Goal: Information Seeking & Learning: Get advice/opinions

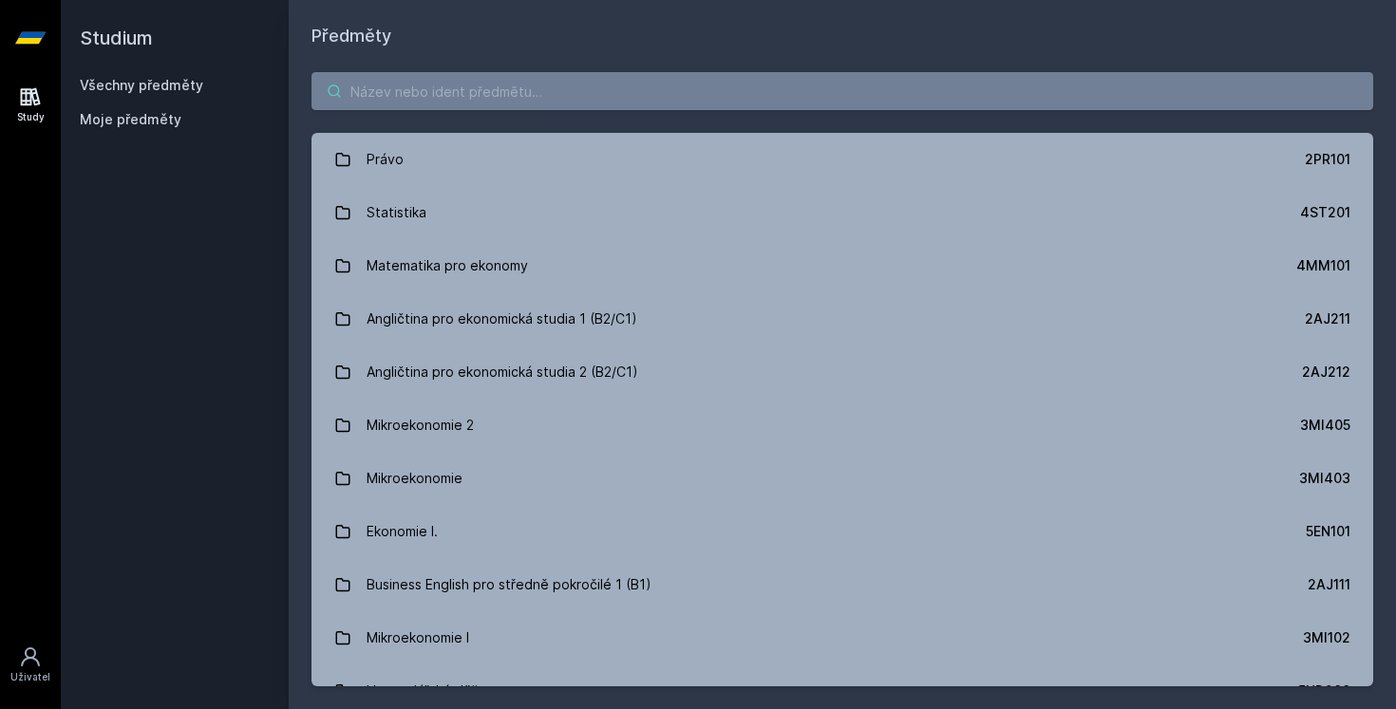
click at [560, 92] on input "search" at bounding box center [842, 91] width 1062 height 38
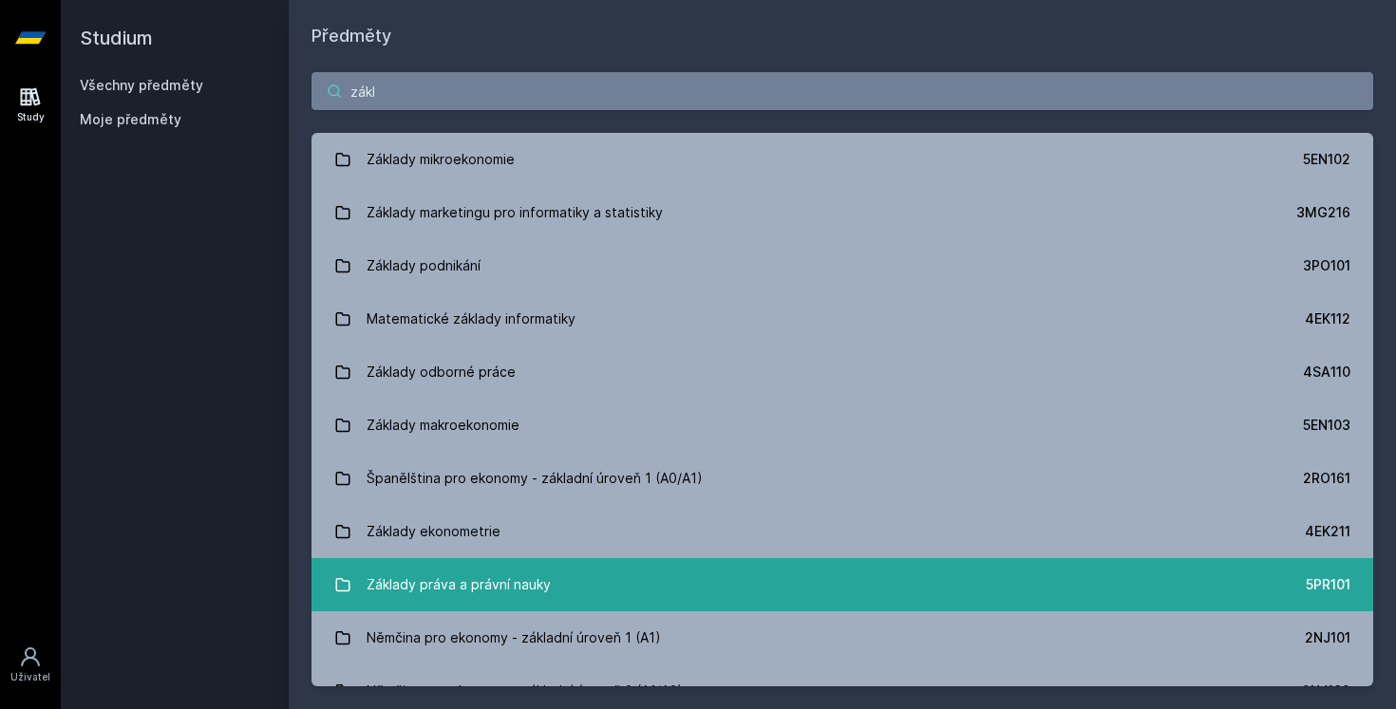
type input "zákl"
click at [418, 588] on div "Základy práva a právní nauky" at bounding box center [459, 585] width 184 height 38
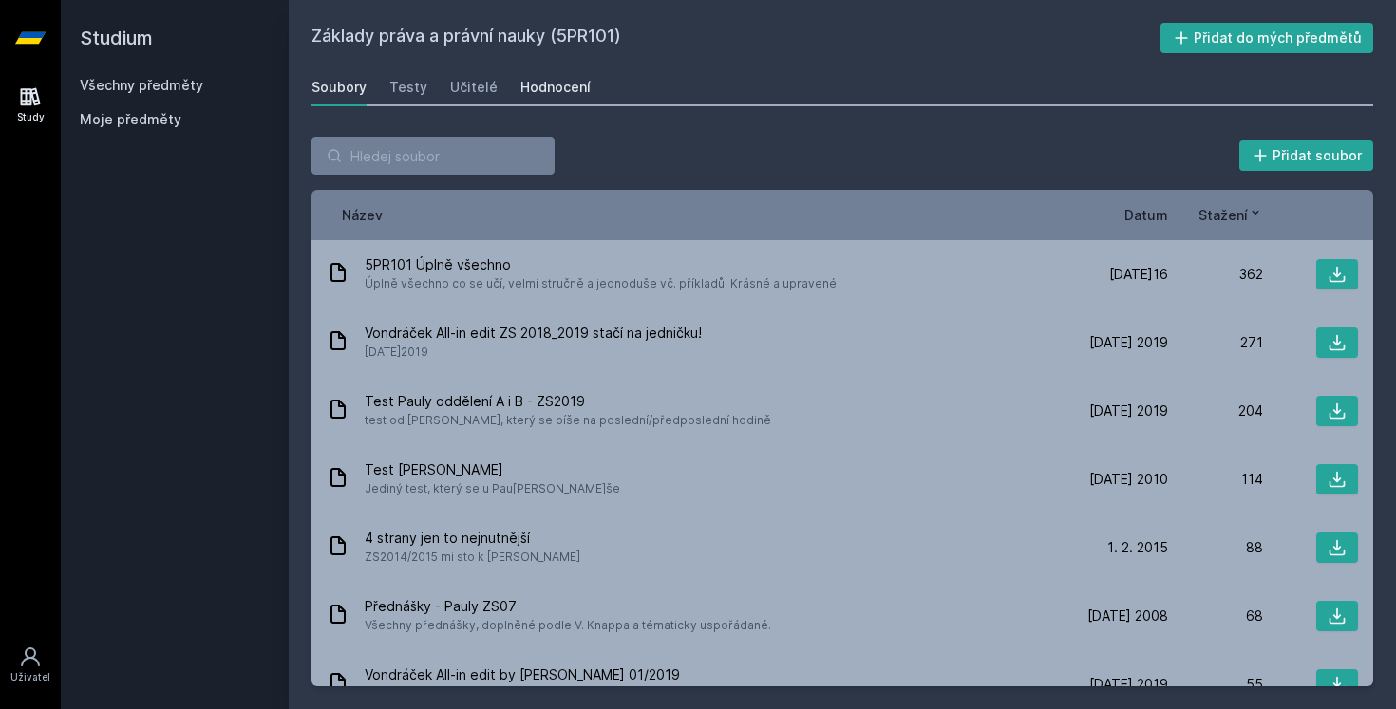
click at [535, 90] on div "Hodnocení" at bounding box center [555, 87] width 70 height 19
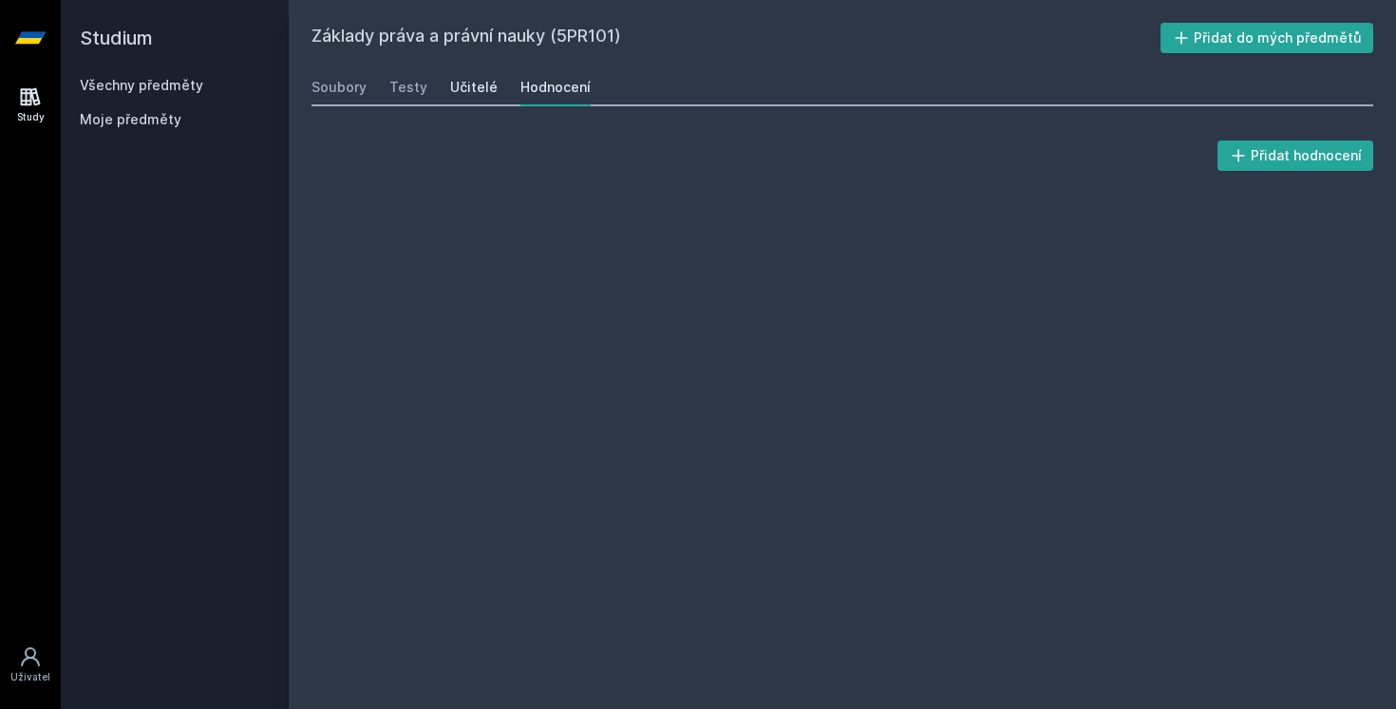
click at [487, 87] on div "Učitelé" at bounding box center [473, 87] width 47 height 19
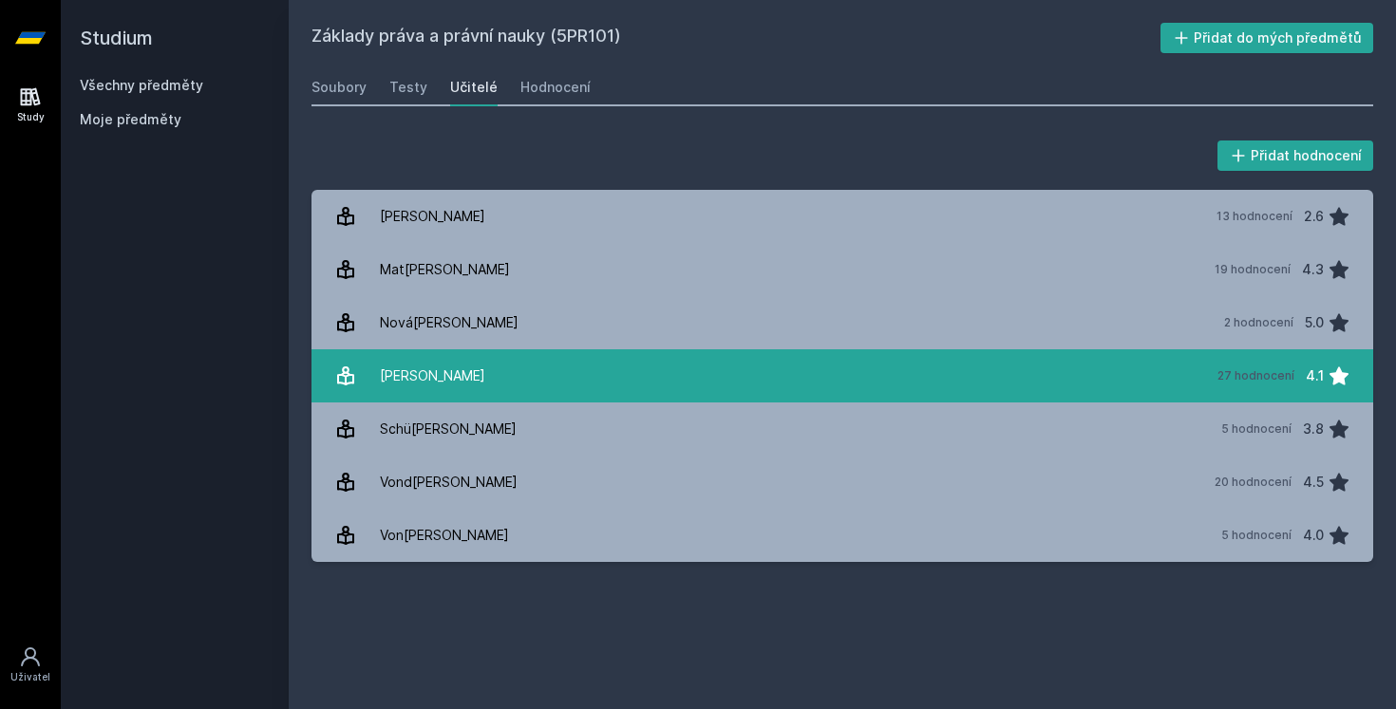
click at [439, 385] on div "[PERSON_NAME]" at bounding box center [432, 376] width 105 height 38
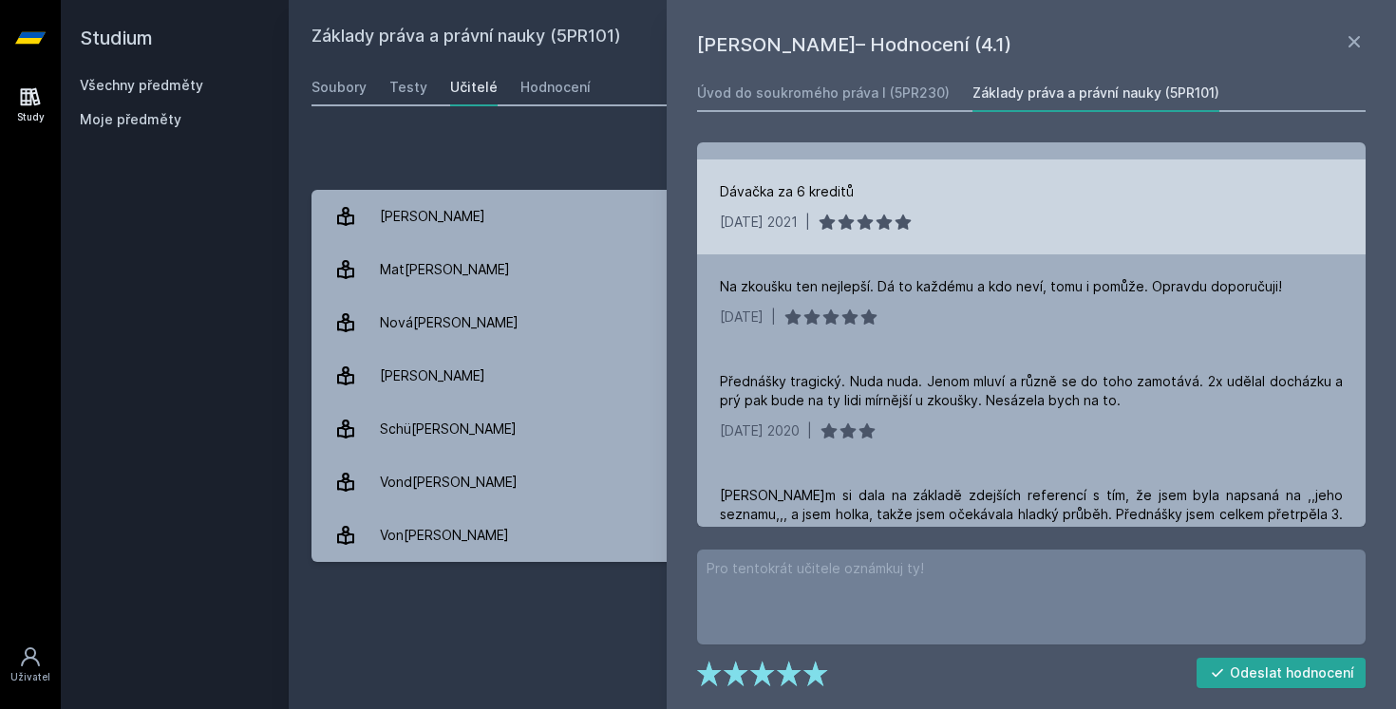
scroll to position [766, 0]
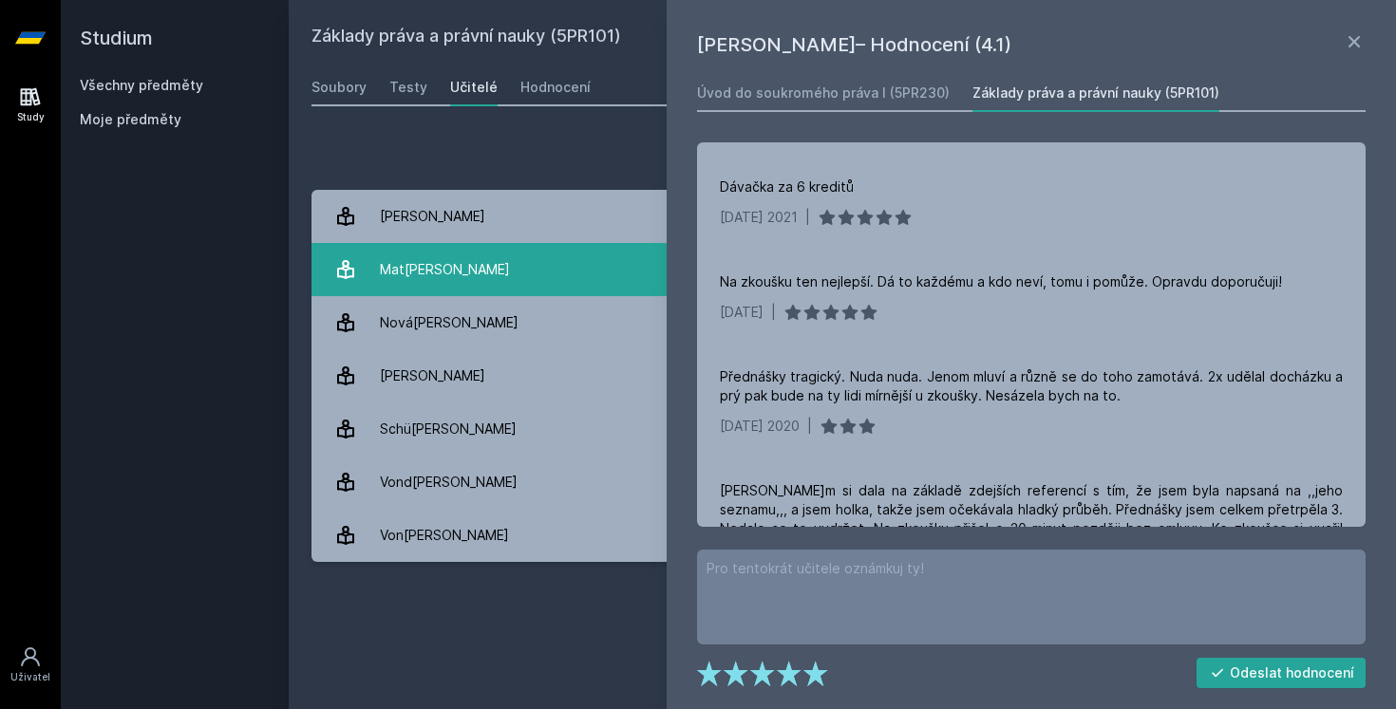
click at [400, 268] on div "Mat[PERSON_NAME]" at bounding box center [445, 270] width 130 height 38
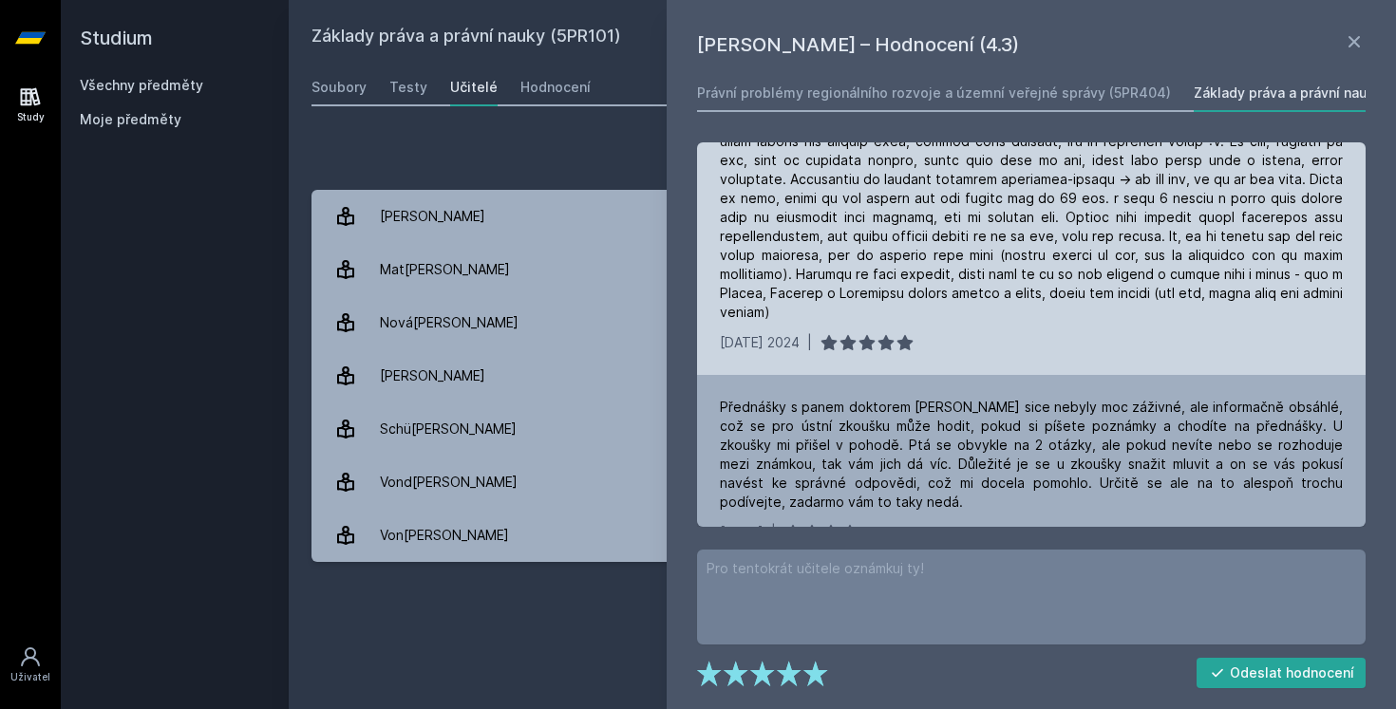
scroll to position [175, 0]
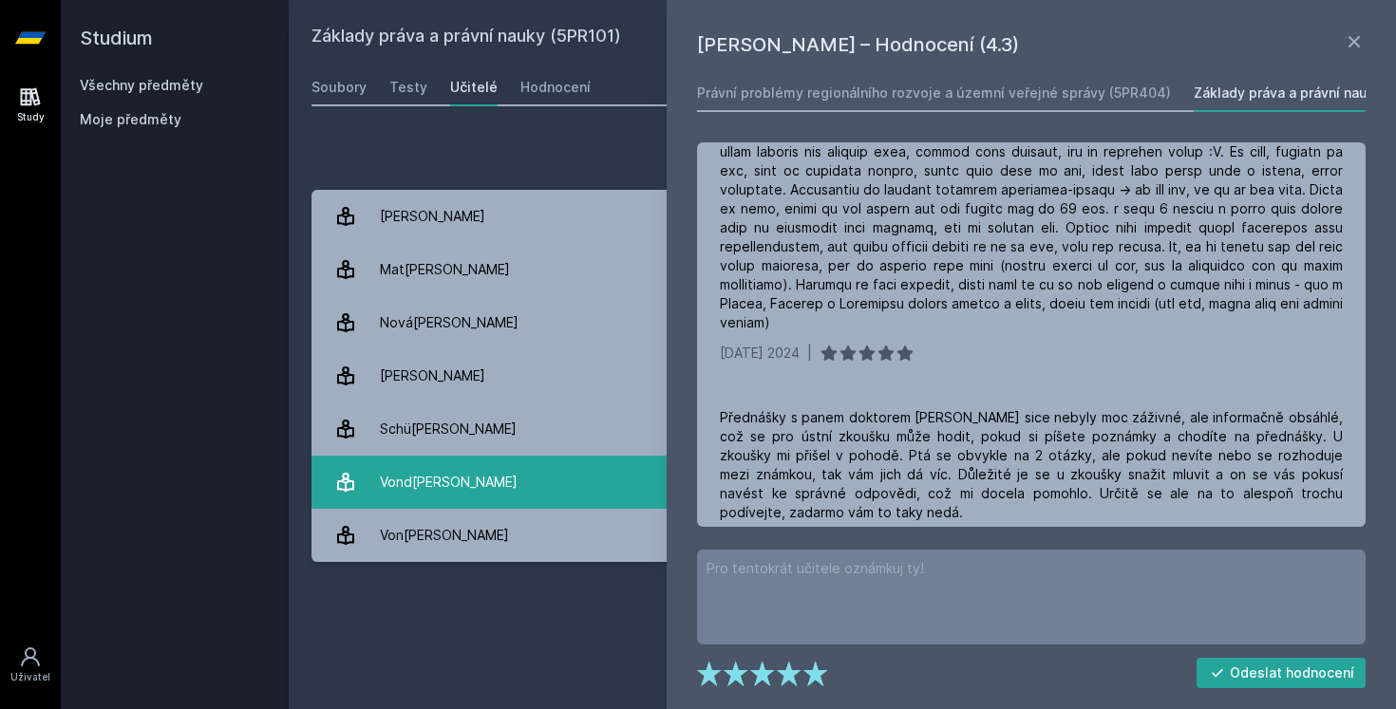
click at [410, 480] on div "Vond[PERSON_NAME]" at bounding box center [449, 482] width 138 height 38
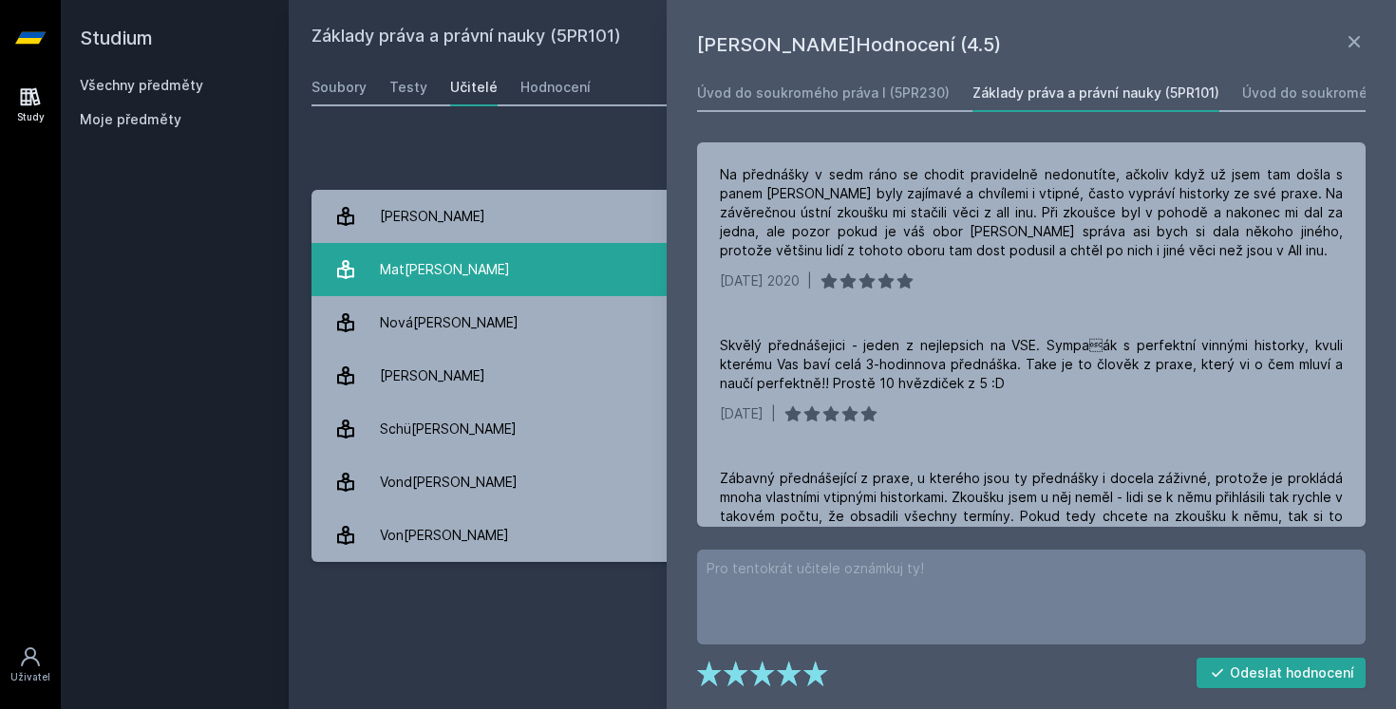
click at [407, 265] on div "Mat[PERSON_NAME]" at bounding box center [445, 270] width 130 height 38
click at [482, 276] on link "M[PERSON_NAME] 19 hodnocení 4.3" at bounding box center [842, 269] width 1062 height 53
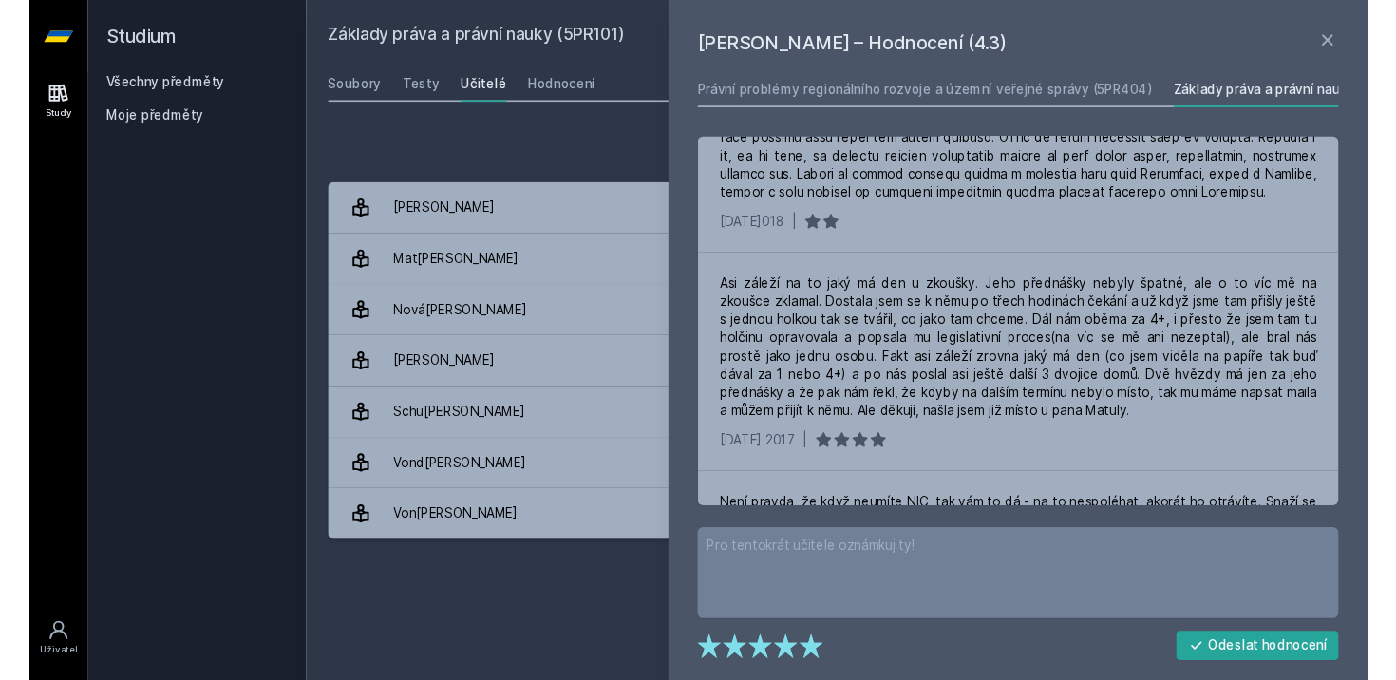
scroll to position [605, 0]
